Goal: Task Accomplishment & Management: Manage account settings

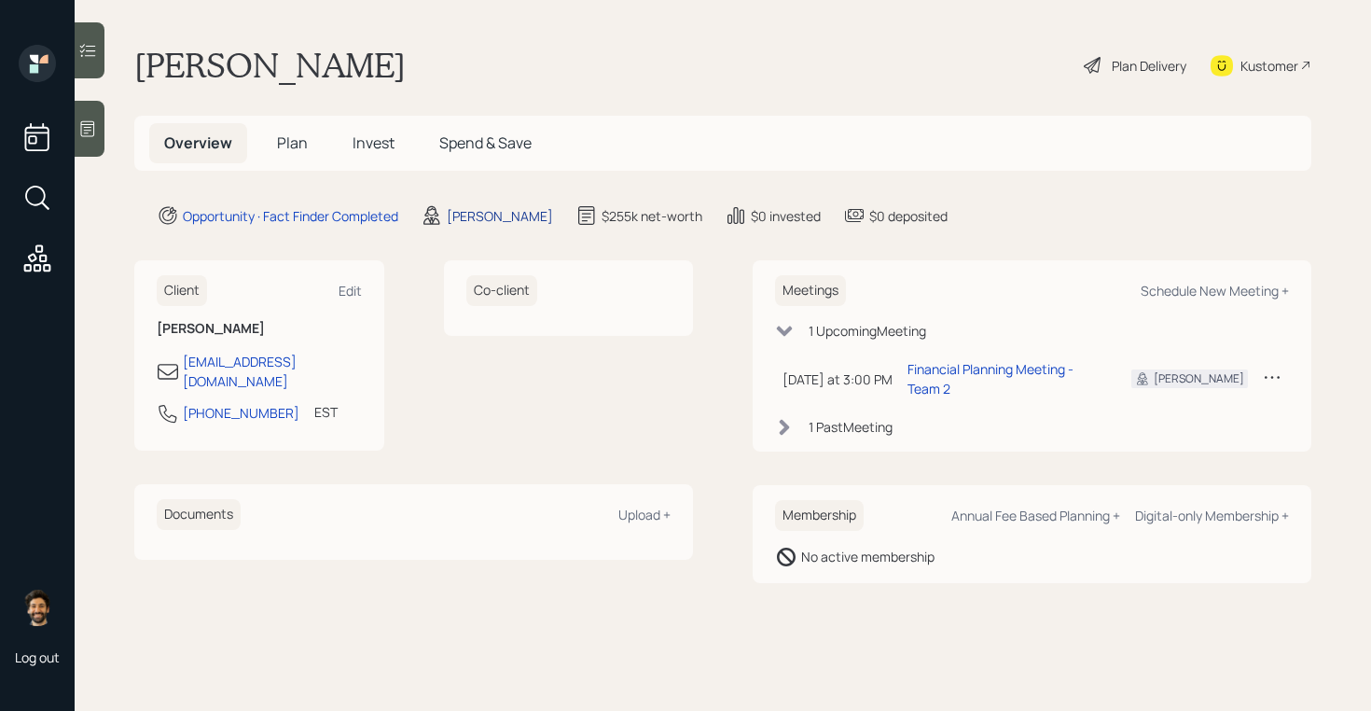
click at [495, 216] on div "Treva Nostdahl" at bounding box center [500, 216] width 106 height 20
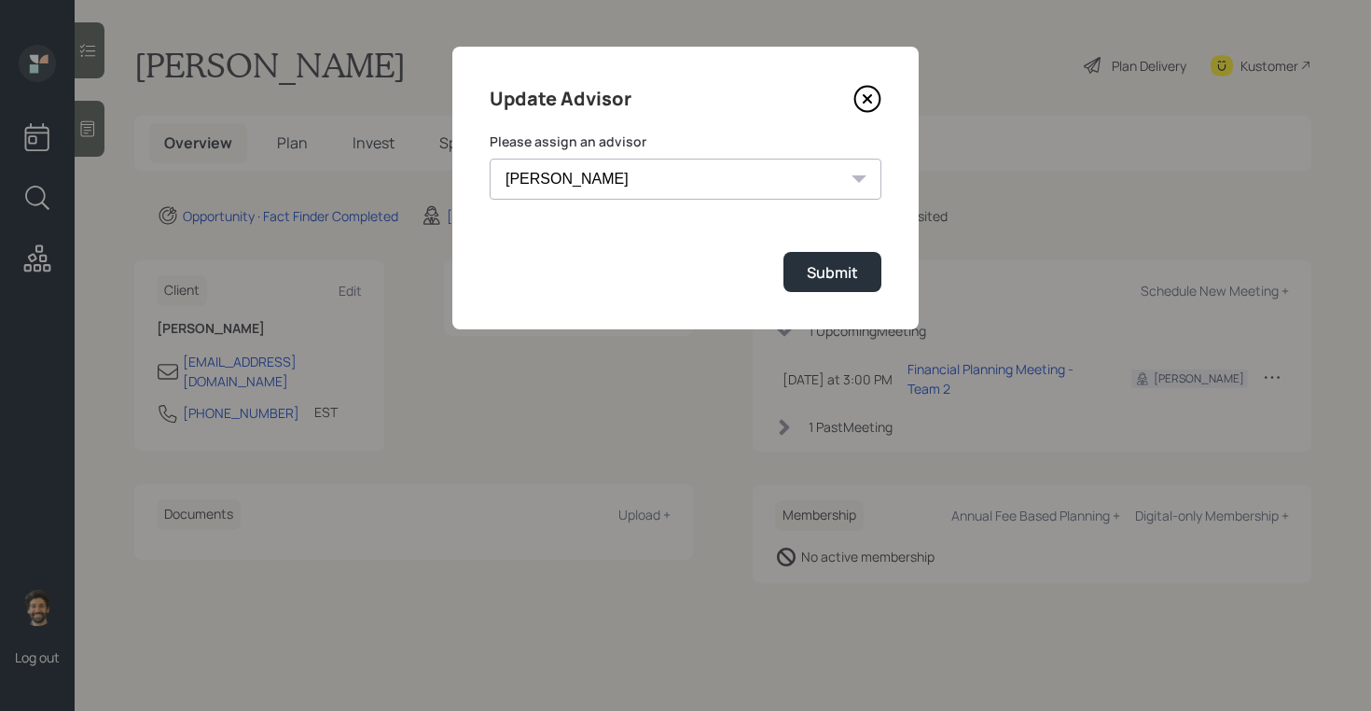
click at [558, 177] on select "Jonah Coleman Tyler End James DiStasi Treva Nostdahl Eric Schwartz Aleksandra S…" at bounding box center [686, 179] width 392 height 41
select select "f14b762f-c7c2-4b89-9227-8fa891345eea"
click at [490, 159] on select "Jonah Coleman Tyler End James DiStasi Treva Nostdahl Eric Schwartz Aleksandra S…" at bounding box center [686, 179] width 392 height 41
click at [823, 273] on div "Submit" at bounding box center [832, 272] width 51 height 21
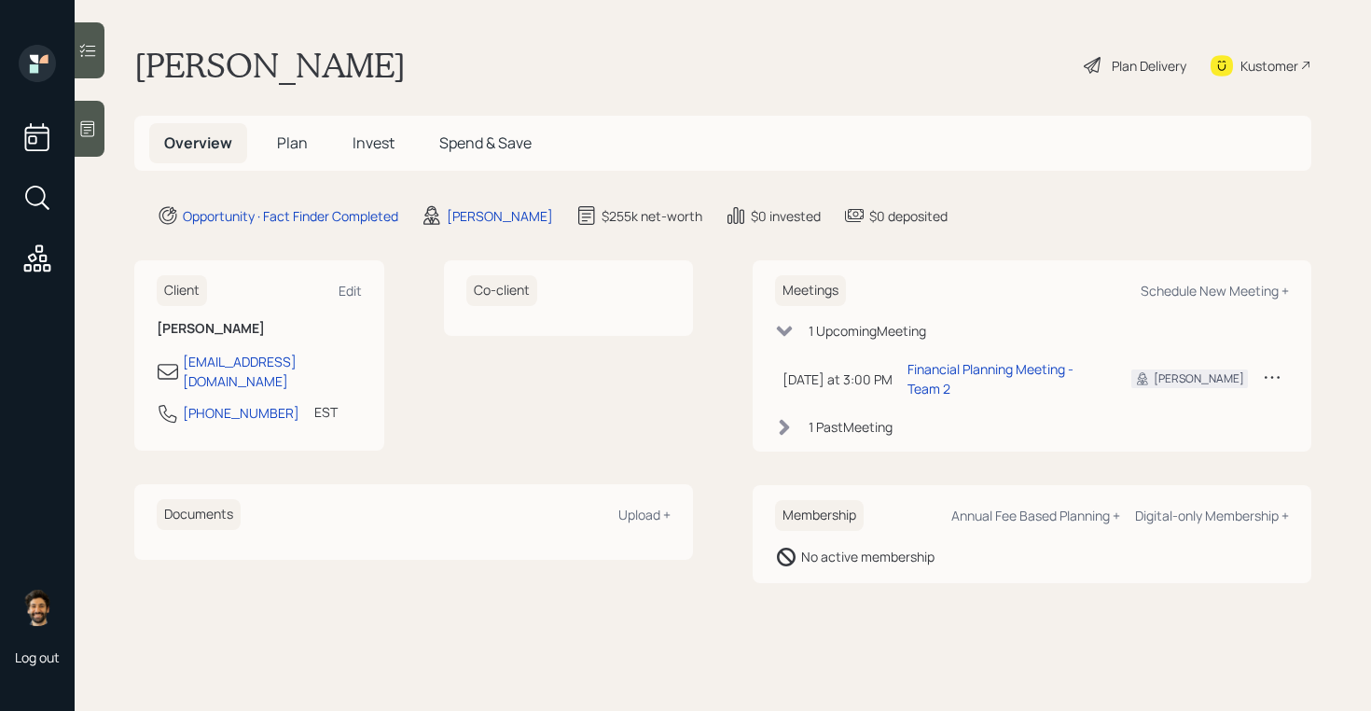
click at [310, 135] on h5 "Plan" at bounding box center [292, 143] width 61 height 40
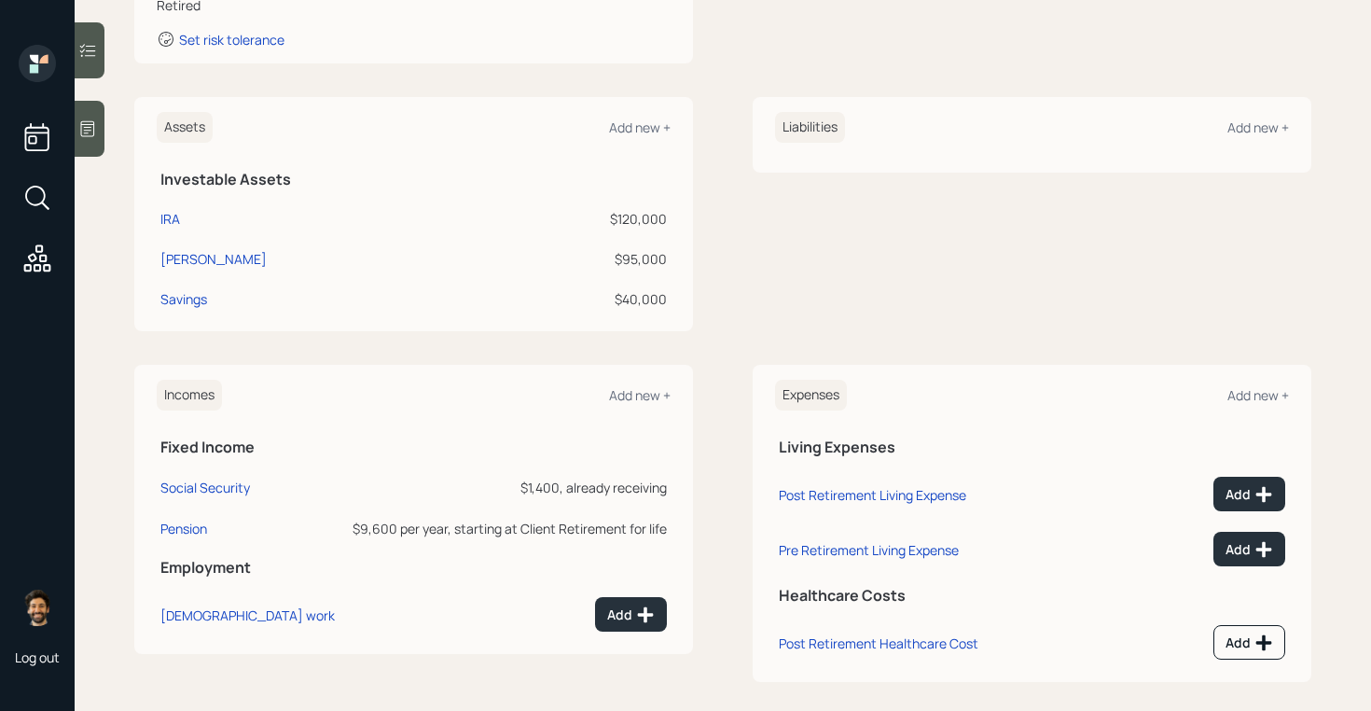
scroll to position [397, 0]
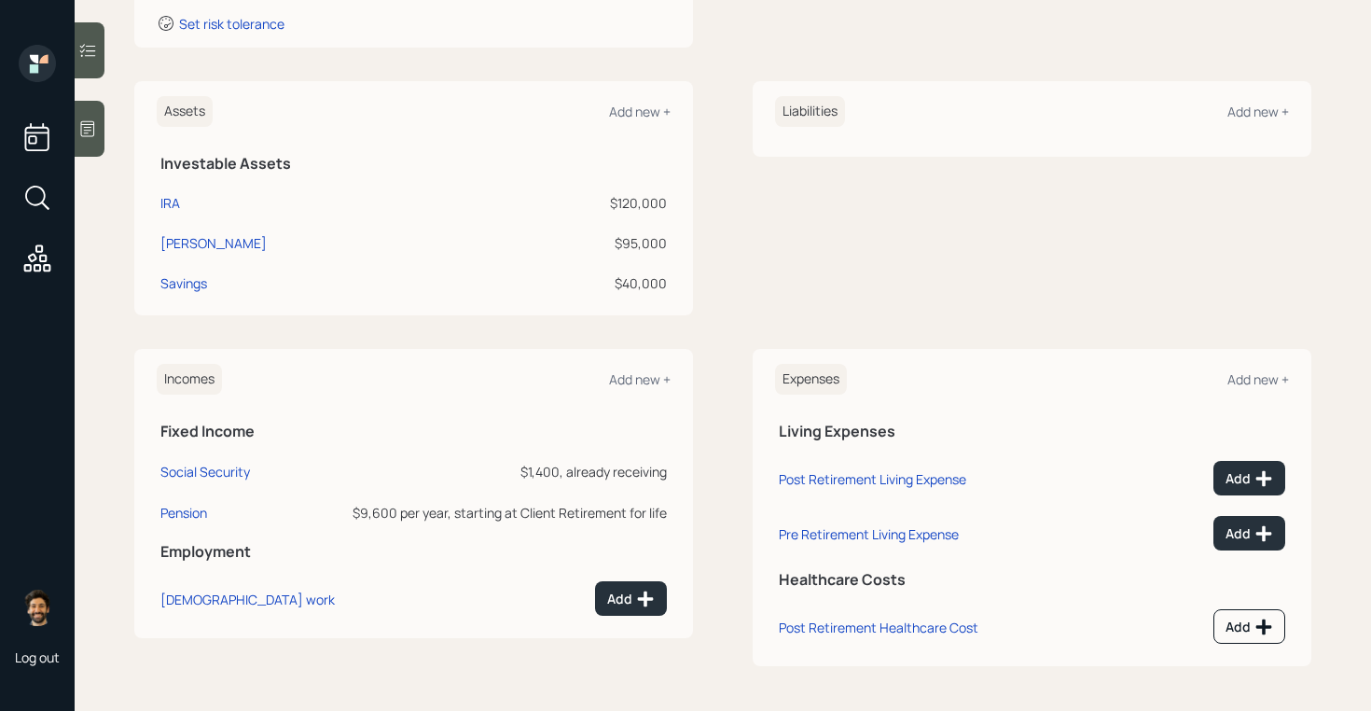
click at [103, 131] on div at bounding box center [90, 129] width 30 height 56
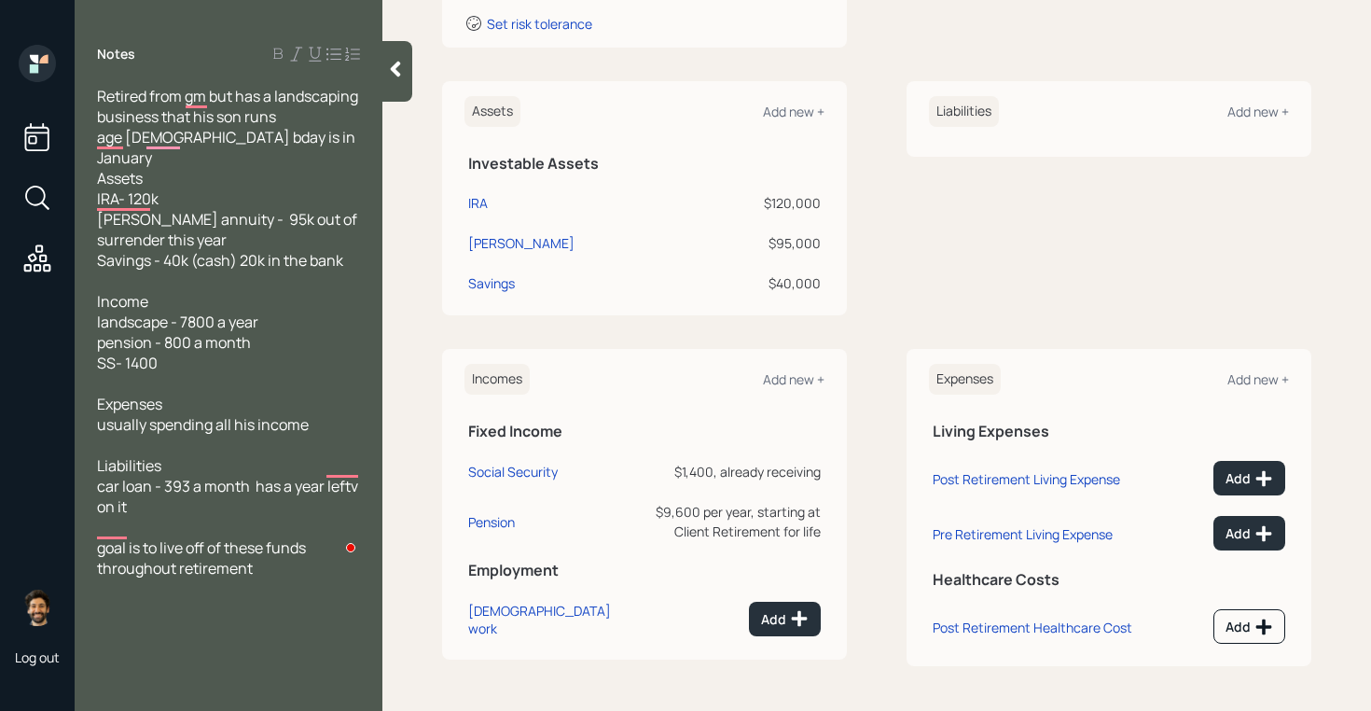
click at [394, 60] on icon at bounding box center [395, 69] width 19 height 19
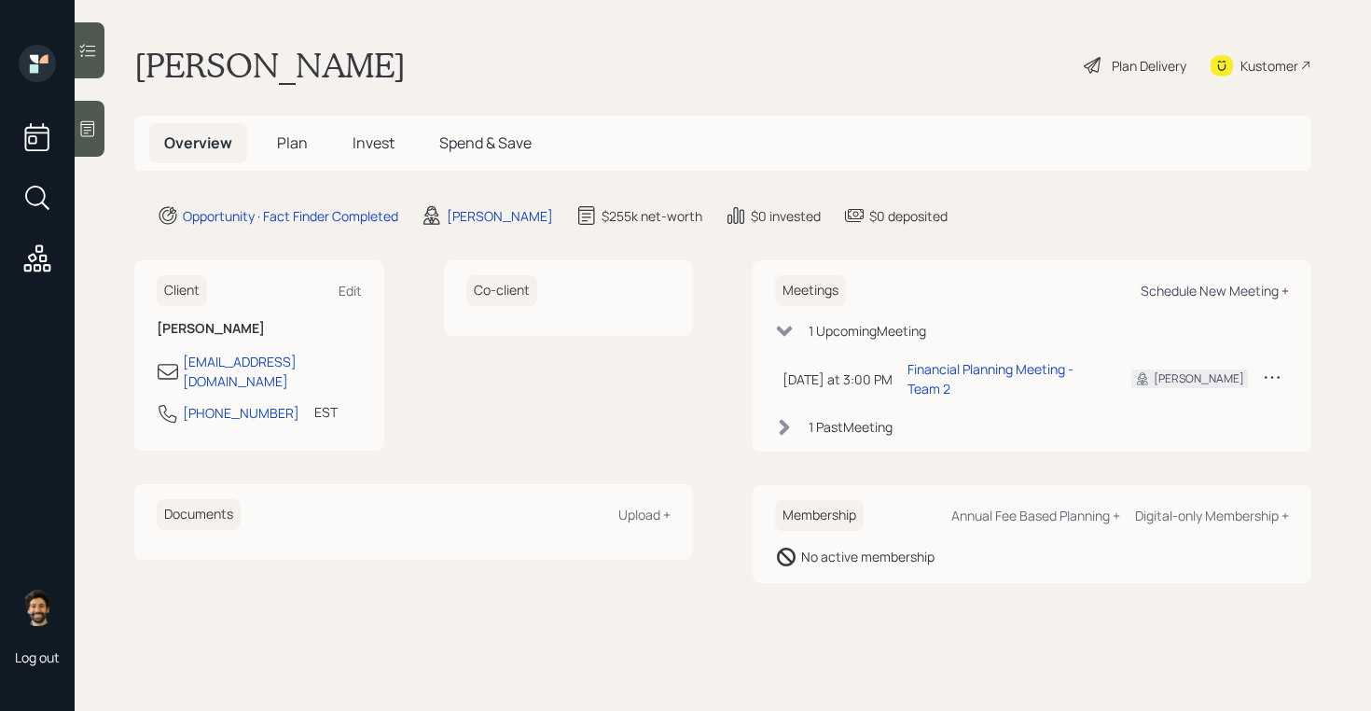
click at [1216, 289] on div "Schedule New Meeting +" at bounding box center [1214, 291] width 148 height 18
select select "f14b762f-c7c2-4b89-9227-8fa891345eea"
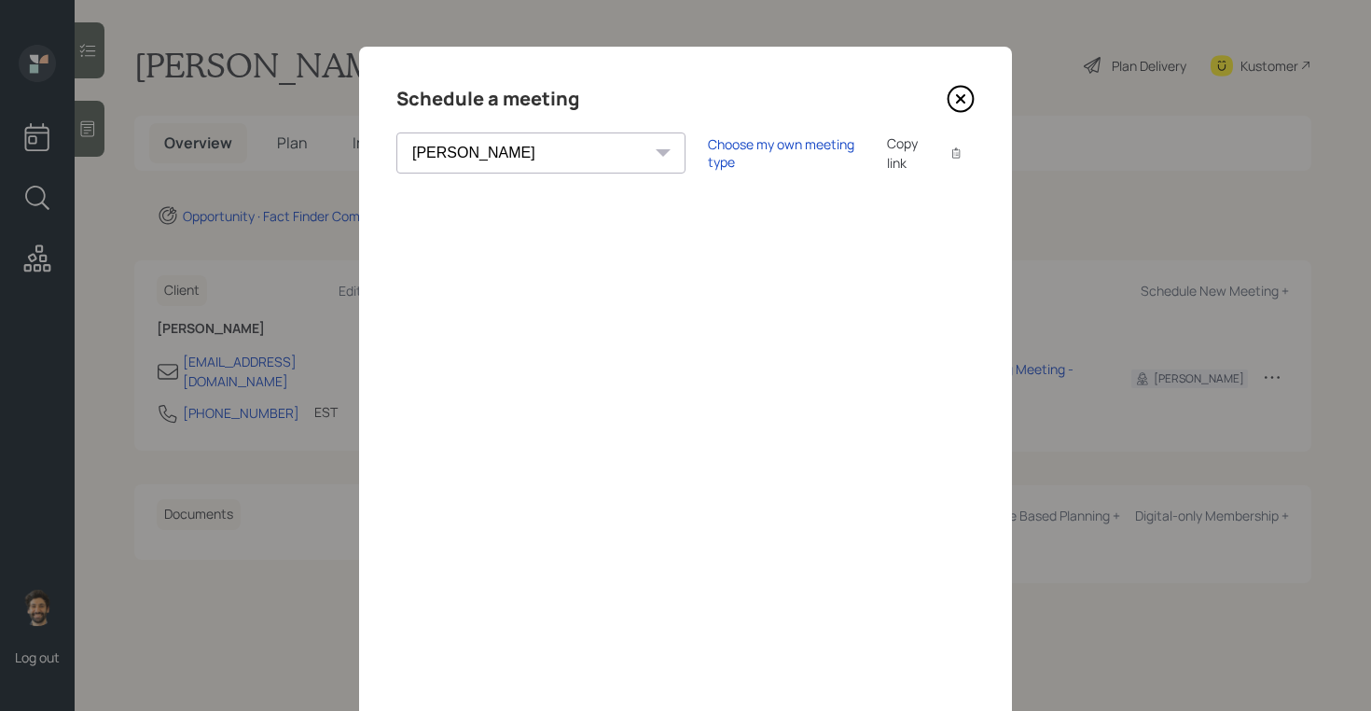
click at [955, 89] on icon at bounding box center [960, 99] width 28 height 28
